Goal: Task Accomplishment & Management: Manage account settings

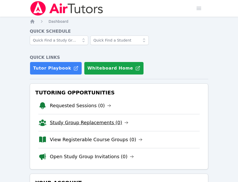
click at [100, 124] on link "Study Group Replacements (0)" at bounding box center [89, 122] width 79 height 7
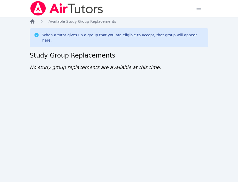
click at [32, 21] on icon "Breadcrumb" at bounding box center [32, 21] width 4 height 4
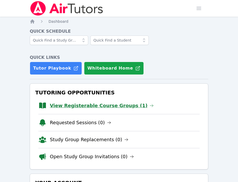
click at [101, 108] on link "View Registerable Course Groups (1)" at bounding box center [102, 105] width 104 height 7
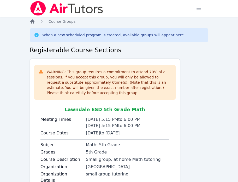
click at [31, 20] on icon "Breadcrumb" at bounding box center [32, 21] width 5 height 5
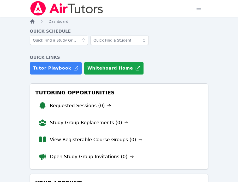
click at [31, 20] on icon "Breadcrumb" at bounding box center [32, 21] width 5 height 5
click at [33, 21] on icon "Breadcrumb" at bounding box center [32, 21] width 4 height 4
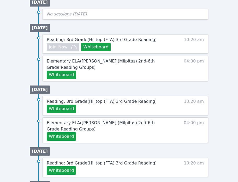
scroll to position [280, 0]
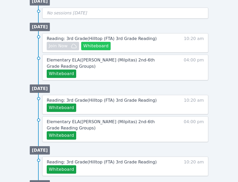
click at [99, 47] on button "Whiteboard" at bounding box center [96, 46] width 30 height 8
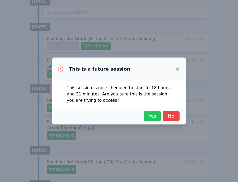
click at [150, 114] on span "Yes" at bounding box center [152, 115] width 11 height 7
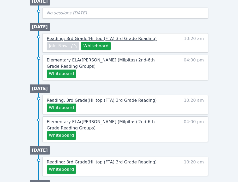
click at [91, 38] on span "Reading: 3rd Grade ( Hilltop (FTA) 3rd Grade Reading )" at bounding box center [102, 38] width 110 height 5
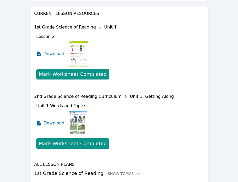
scroll to position [306, 0]
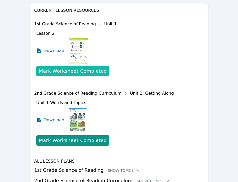
click at [72, 67] on div "Mark Worksheet Completed" at bounding box center [73, 70] width 68 height 7
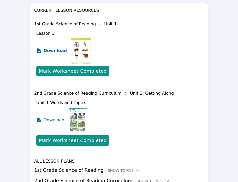
click at [50, 48] on span "Download" at bounding box center [55, 51] width 23 height 6
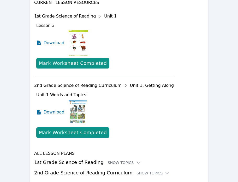
scroll to position [326, 0]
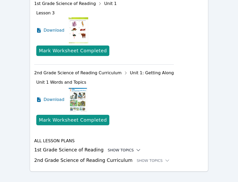
click at [112, 147] on div "Show Topics" at bounding box center [124, 149] width 33 height 5
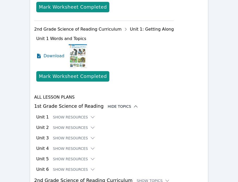
scroll to position [378, 0]
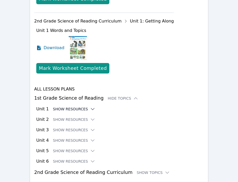
click at [79, 106] on button "Show Resources" at bounding box center [74, 108] width 42 height 5
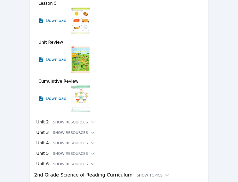
scroll to position [682, 0]
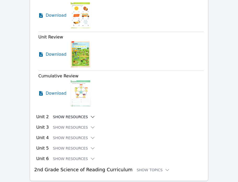
click at [58, 114] on button "Show Resources" at bounding box center [74, 116] width 42 height 5
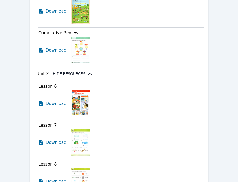
click at [65, 71] on button "Hide Resources" at bounding box center [73, 73] width 40 height 5
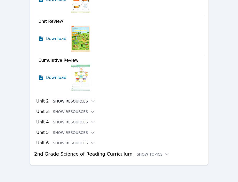
scroll to position [691, 0]
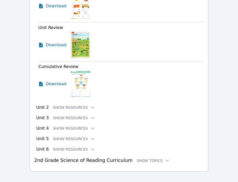
click at [78, 157] on h3 "2nd Grade Science of Reading Curriculum Show Topics" at bounding box center [119, 160] width 170 height 7
click at [147, 157] on h3 "2nd Grade Science of Reading Curriculum Show Topics" at bounding box center [119, 160] width 170 height 7
click at [148, 158] on div "Show Topics" at bounding box center [153, 160] width 33 height 5
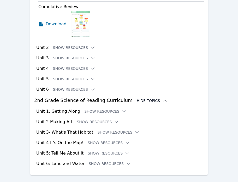
scroll to position [755, 0]
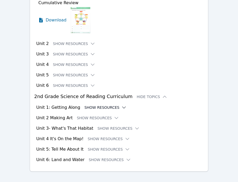
click at [99, 105] on button "Show Resources" at bounding box center [105, 107] width 42 height 5
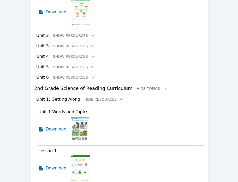
scroll to position [744, 0]
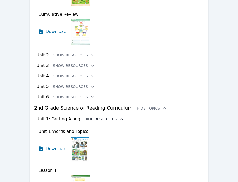
click at [104, 116] on button "Hide Resources" at bounding box center [104, 118] width 40 height 5
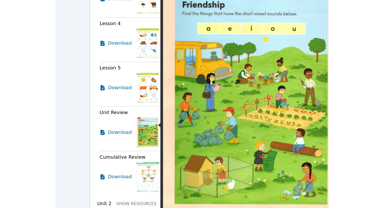
scroll to position [621, 0]
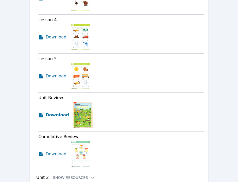
click at [55, 112] on span "Download" at bounding box center [57, 115] width 23 height 6
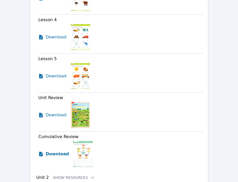
click at [60, 151] on span "Download" at bounding box center [57, 154] width 23 height 6
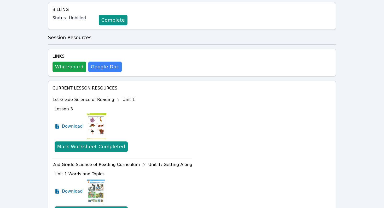
scroll to position [0, 0]
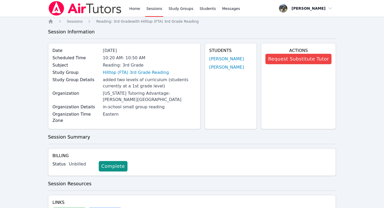
click at [153, 10] on link "Sessions" at bounding box center [154, 8] width 18 height 17
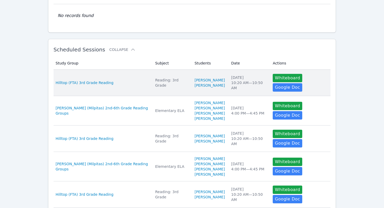
scroll to position [57, 0]
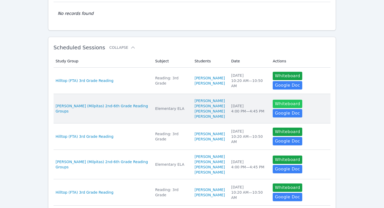
click at [238, 103] on button "Whiteboard" at bounding box center [288, 104] width 30 height 8
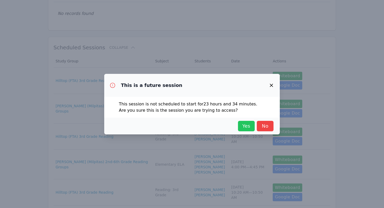
click at [238, 126] on span "Yes" at bounding box center [246, 126] width 11 height 7
